Goal: Task Accomplishment & Management: Use online tool/utility

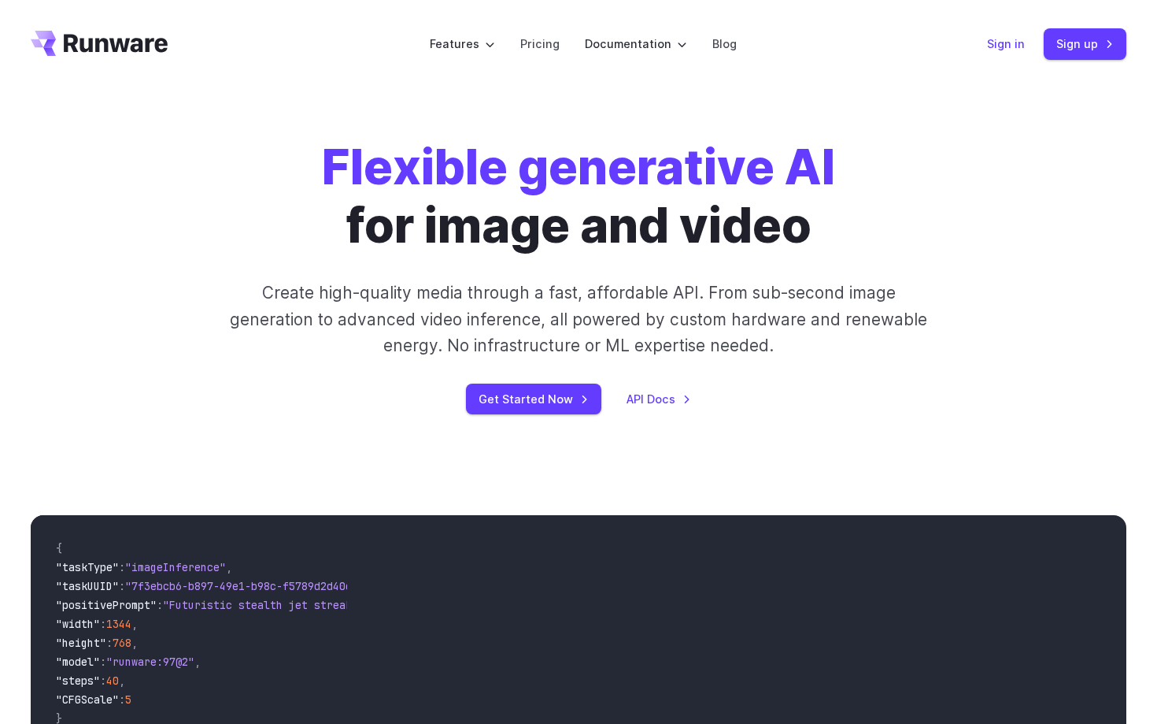
click at [1009, 43] on link "Sign in" at bounding box center [1006, 44] width 38 height 18
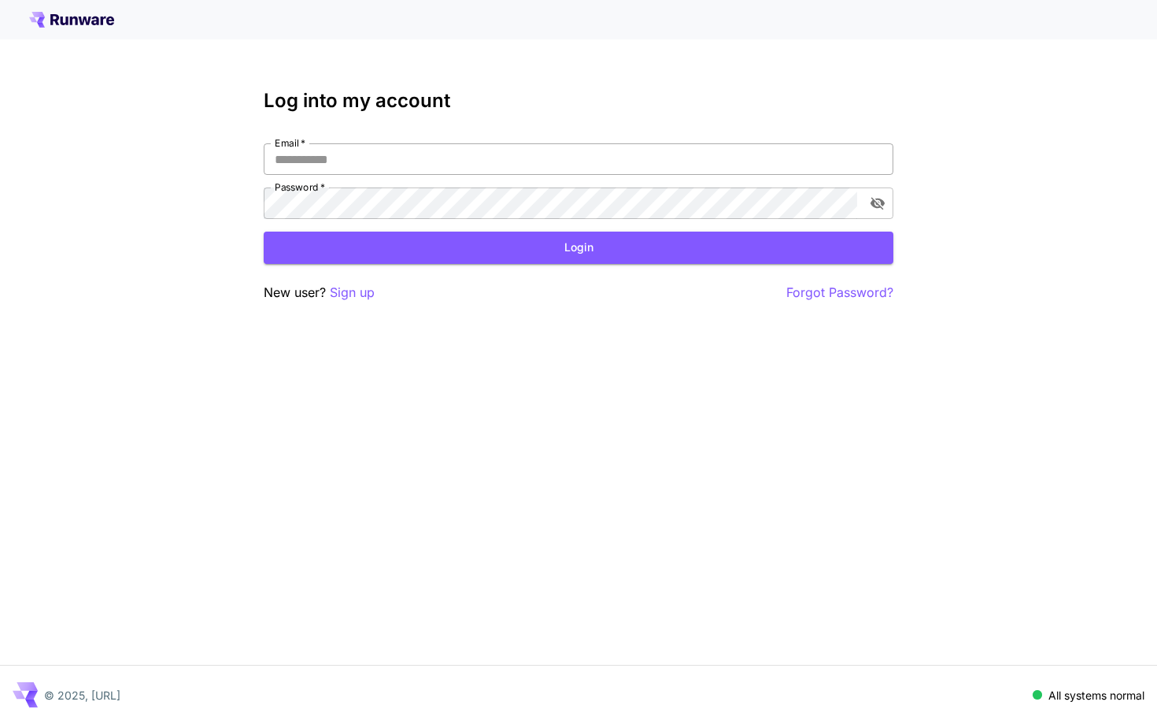
click at [500, 161] on input "Email   *" at bounding box center [579, 158] width 630 height 31
type input "**********"
click at [450, 250] on button "Login" at bounding box center [579, 247] width 630 height 32
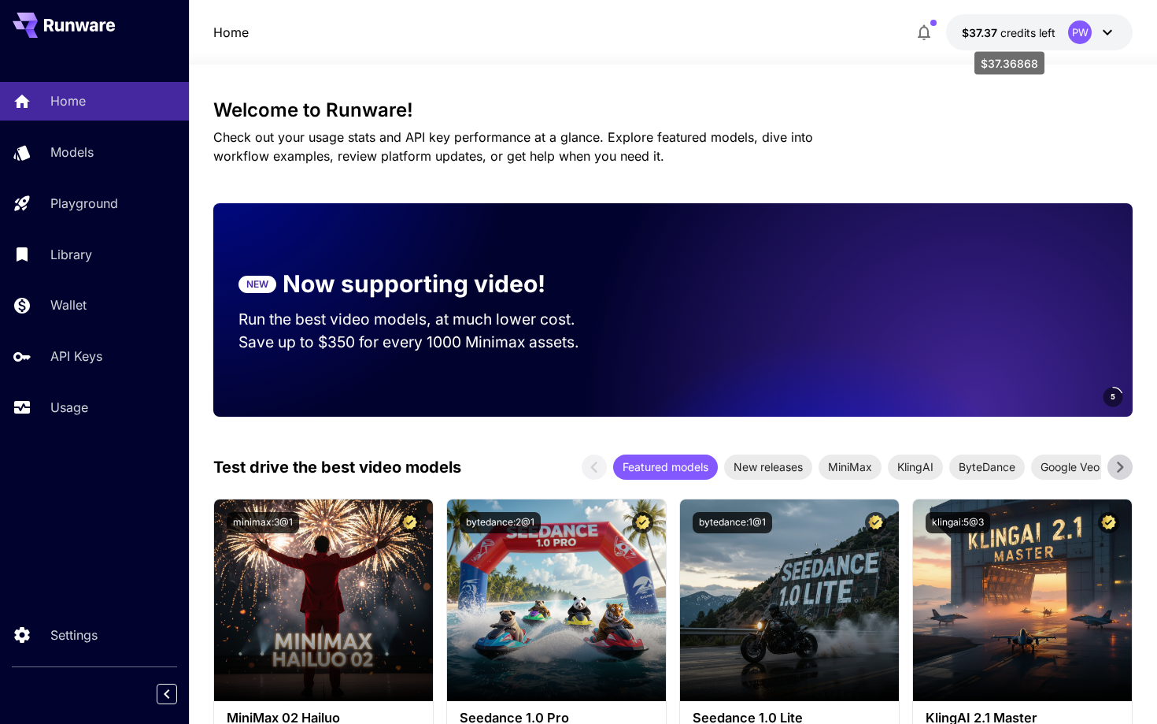
click at [1028, 35] on span "credits left" at bounding box center [1028, 32] width 55 height 13
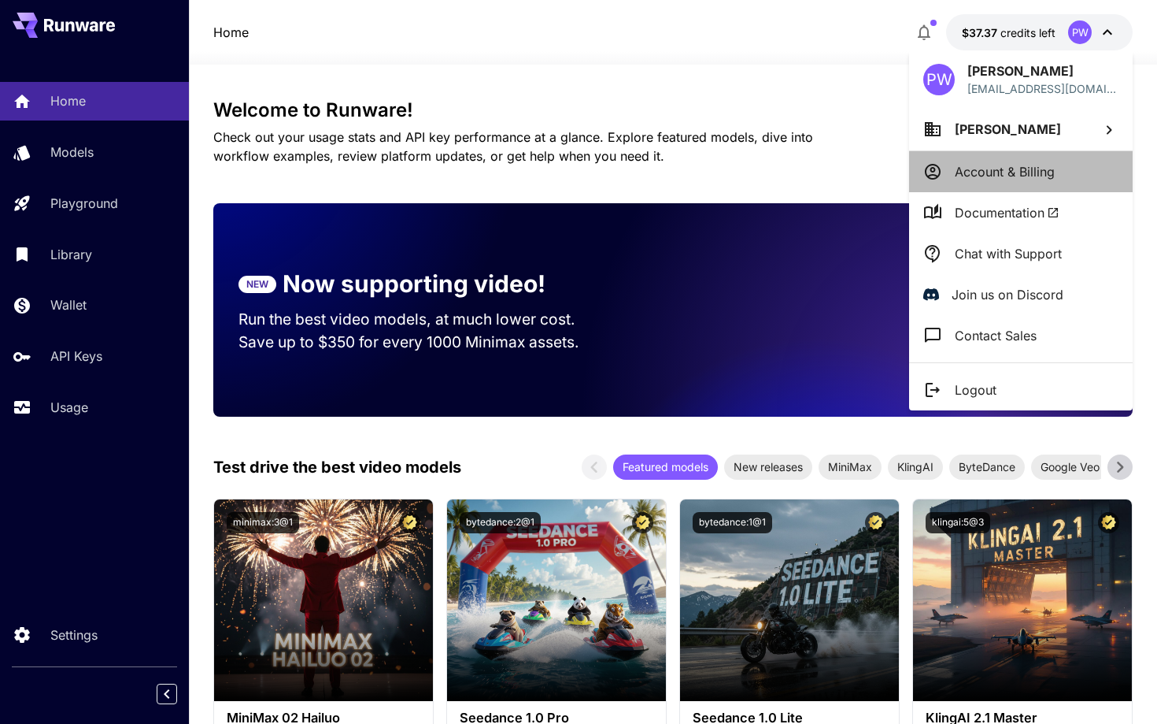
click at [978, 179] on p "Account & Billing" at bounding box center [1005, 171] width 100 height 19
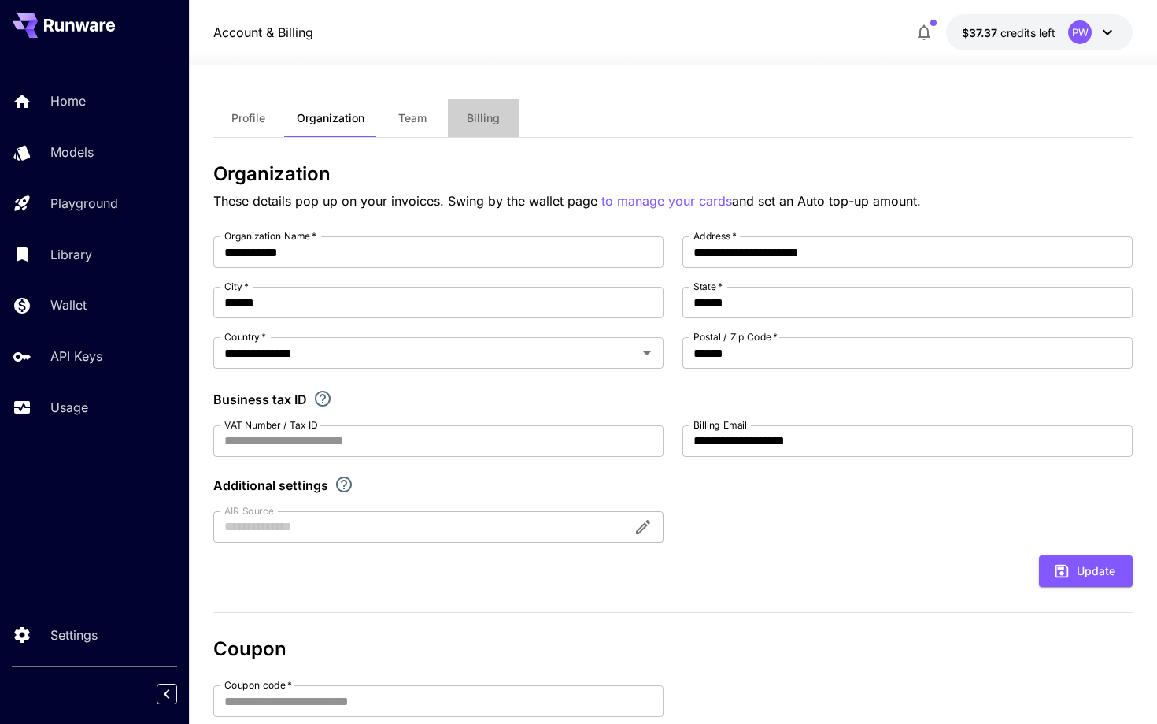
click at [484, 116] on span "Billing" at bounding box center [483, 118] width 33 height 14
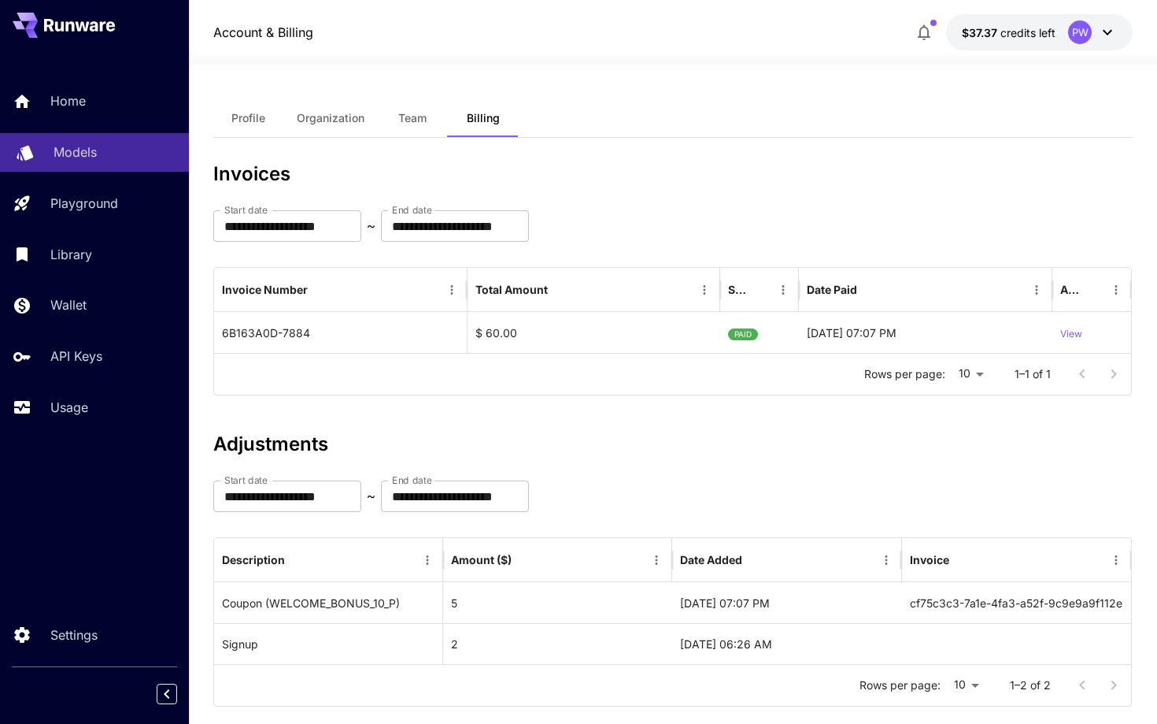
click at [80, 157] on p "Models" at bounding box center [75, 152] width 43 height 19
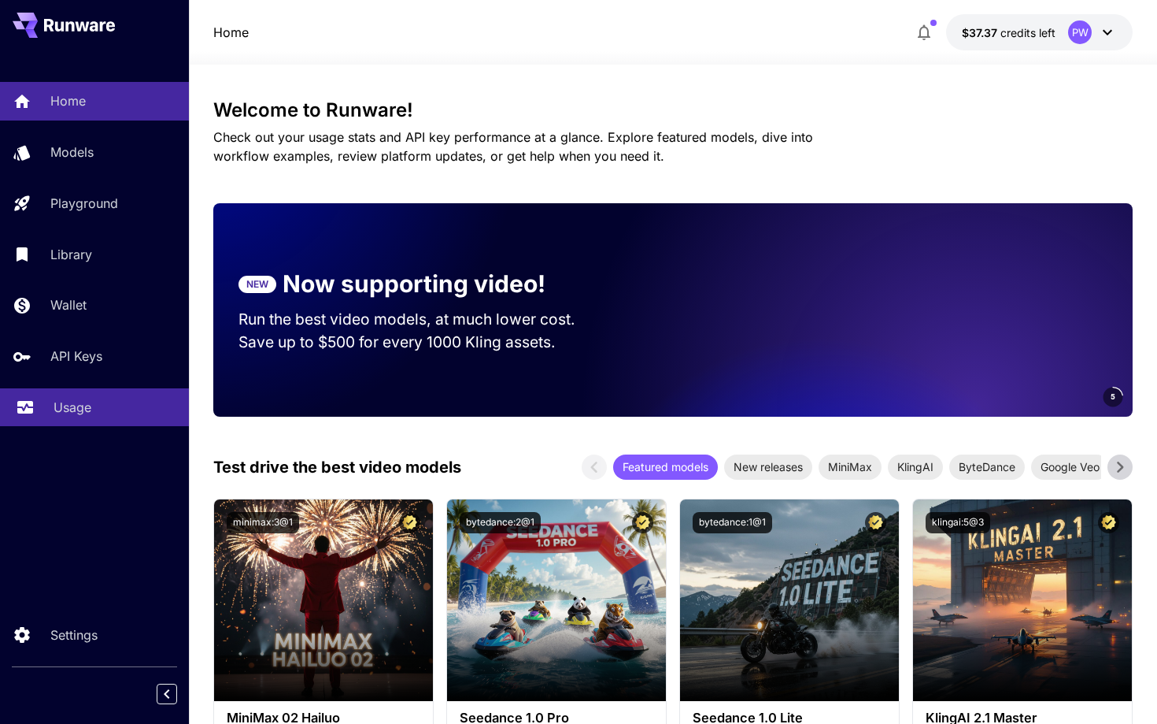
click at [64, 404] on p "Usage" at bounding box center [73, 407] width 38 height 19
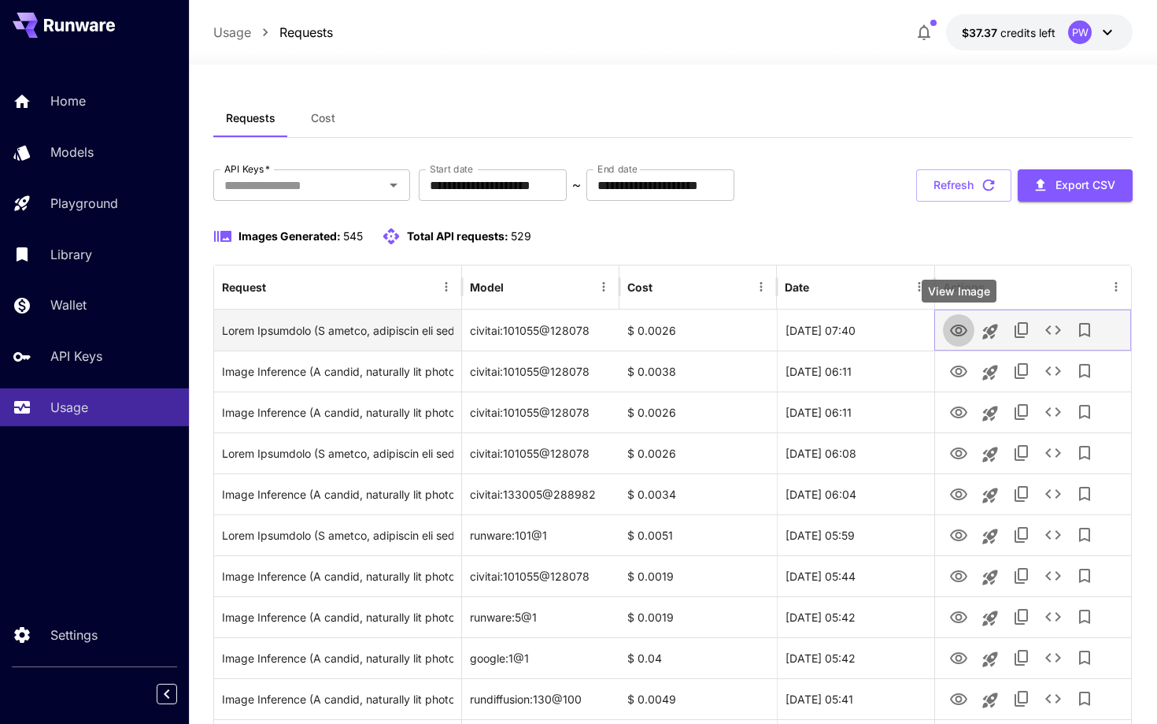
click at [958, 328] on icon "View Image" at bounding box center [959, 330] width 19 height 19
click at [960, 331] on icon "View Image" at bounding box center [959, 330] width 19 height 19
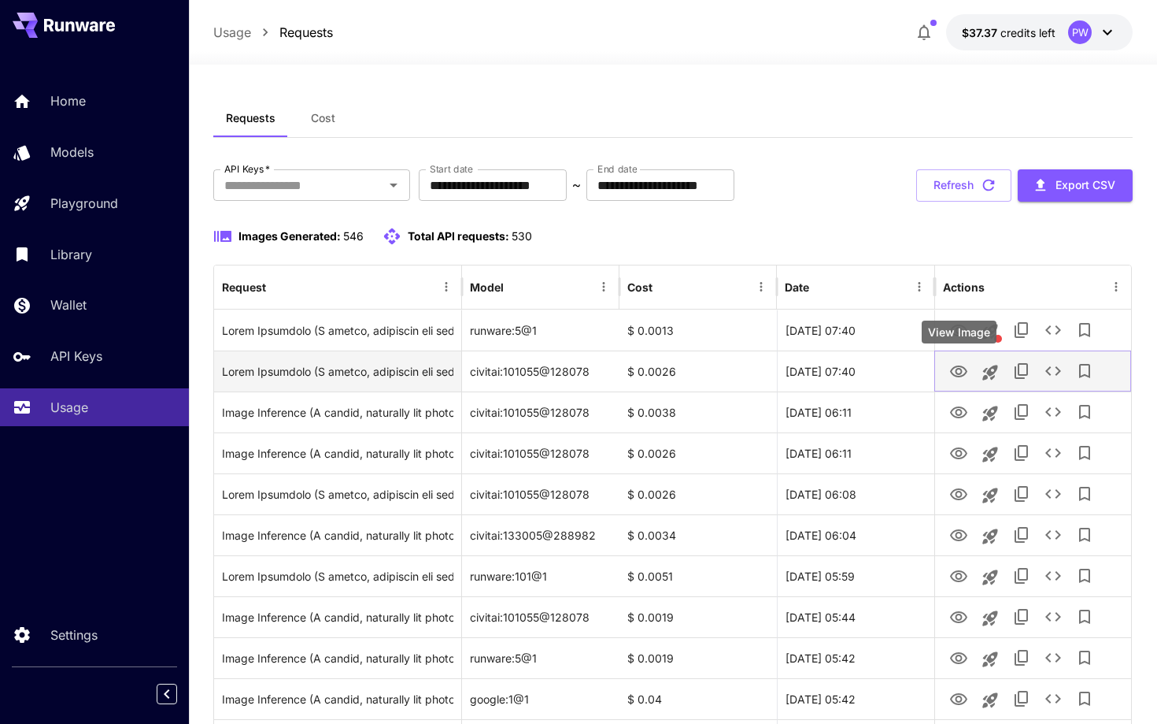
click at [956, 368] on icon "View Image" at bounding box center [959, 371] width 19 height 19
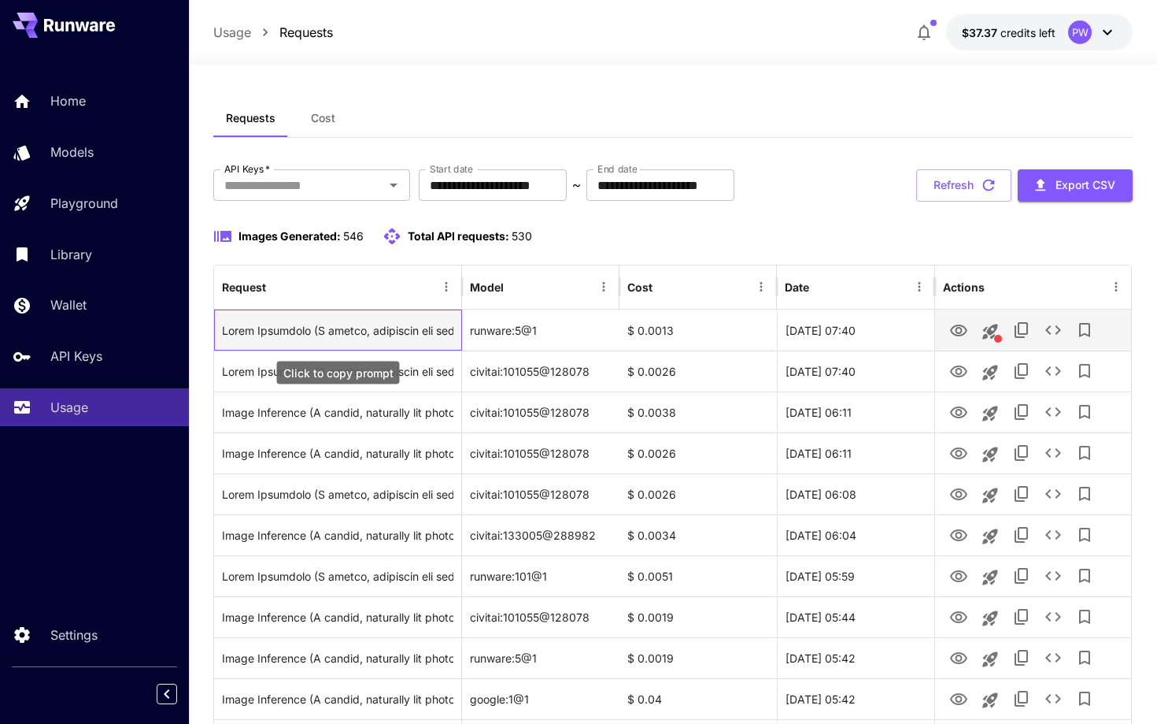
click at [408, 328] on div "Click to copy prompt" at bounding box center [337, 330] width 231 height 40
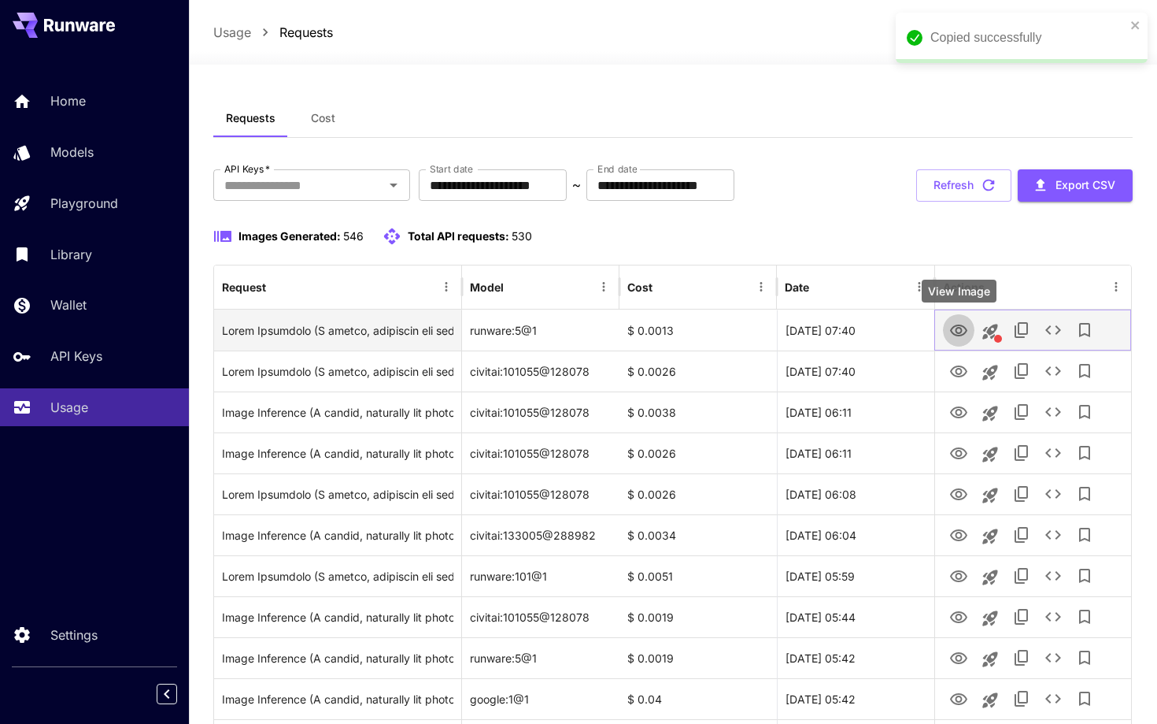
click at [958, 331] on icon "View Image" at bounding box center [959, 330] width 19 height 19
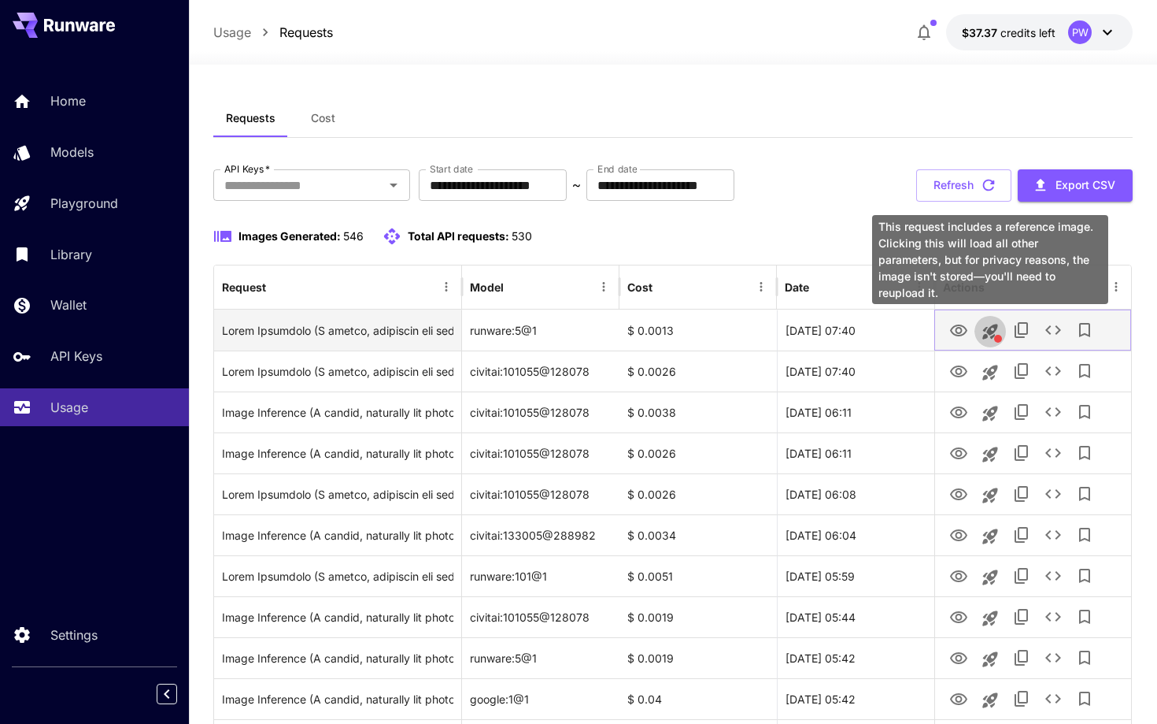
click at [989, 331] on icon "This request includes a reference image. Clicking this will load all other para…" at bounding box center [990, 331] width 15 height 15
